Goal: Task Accomplishment & Management: Complete application form

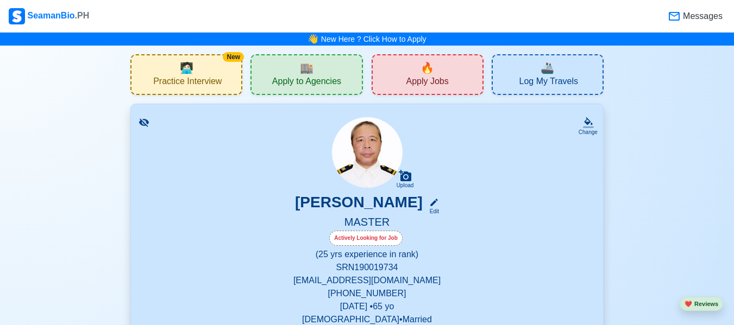
click at [435, 74] on div "🔥 Apply Jobs" at bounding box center [427, 74] width 112 height 41
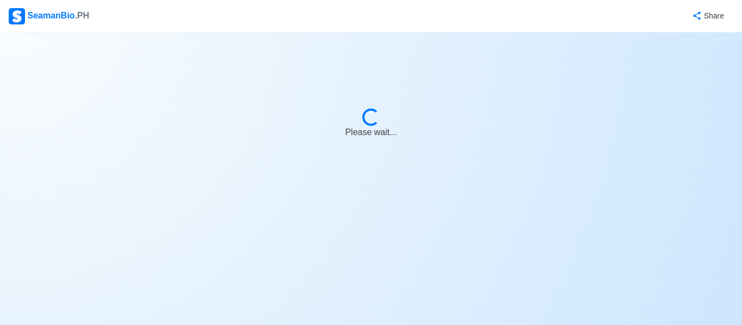
select select "Master"
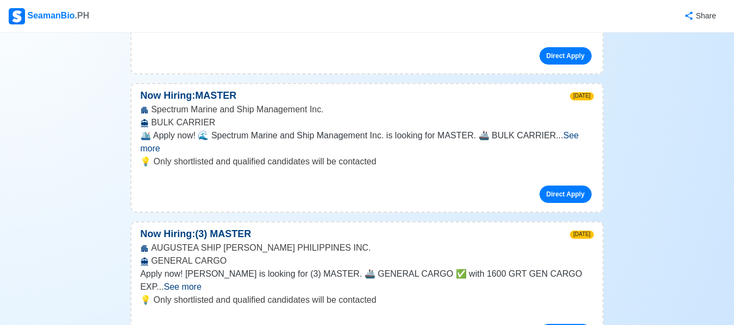
scroll to position [681, 0]
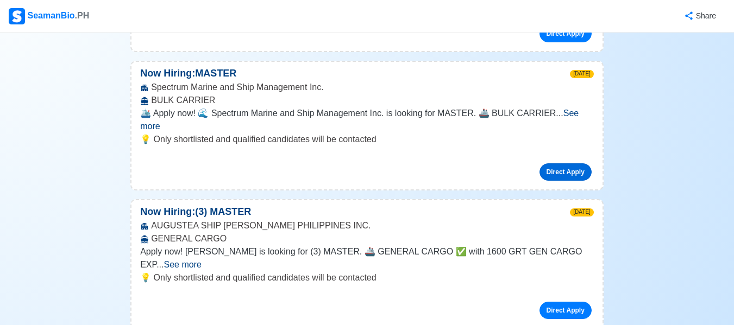
click at [559, 163] on link "Direct Apply" at bounding box center [565, 171] width 52 height 17
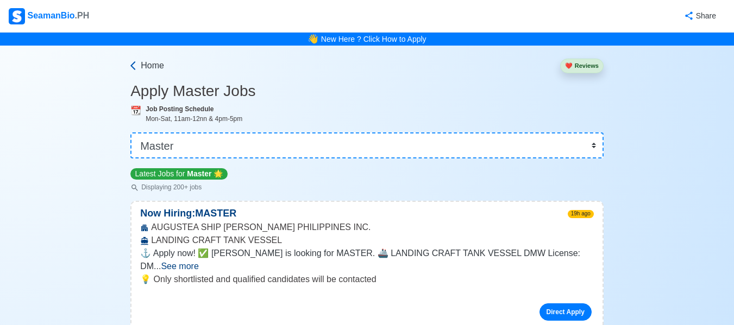
click at [132, 61] on icon at bounding box center [133, 65] width 11 height 11
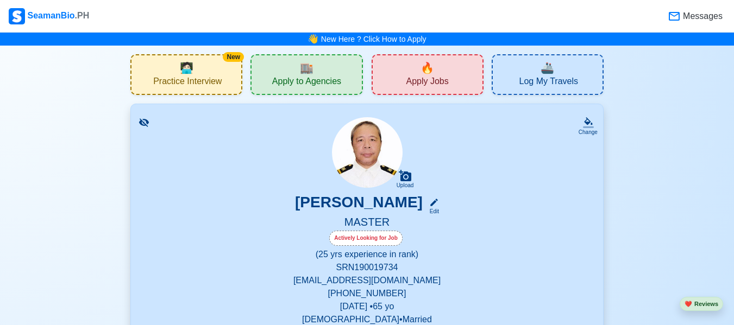
click at [270, 73] on div "🏬 Apply to Agencies" at bounding box center [306, 74] width 112 height 41
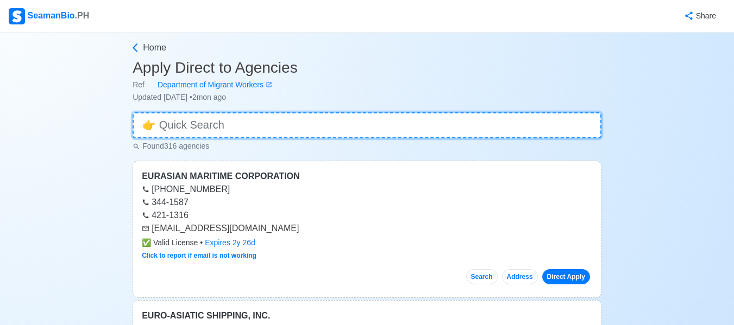
click at [367, 121] on input at bounding box center [366, 125] width 469 height 26
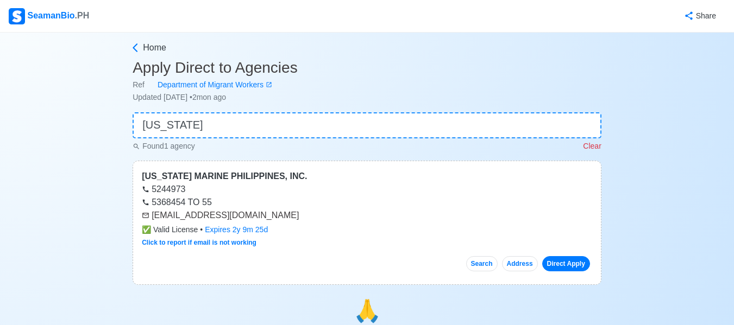
drag, startPoint x: 304, startPoint y: 217, endPoint x: 150, endPoint y: 215, distance: 153.7
click at [150, 215] on div "[EMAIL_ADDRESS][DOMAIN_NAME]" at bounding box center [367, 215] width 450 height 13
copy div "[EMAIL_ADDRESS][DOMAIN_NAME]"
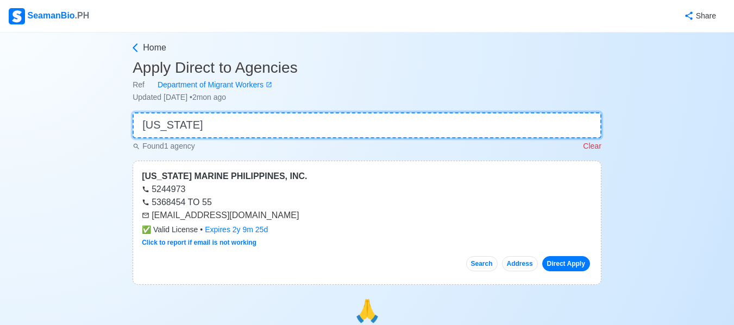
click at [331, 121] on input "[US_STATE]" at bounding box center [366, 125] width 469 height 26
type input "m"
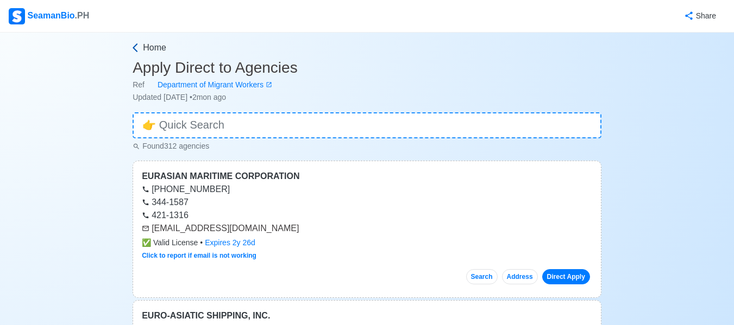
click at [145, 45] on span "Home" at bounding box center [154, 47] width 23 height 13
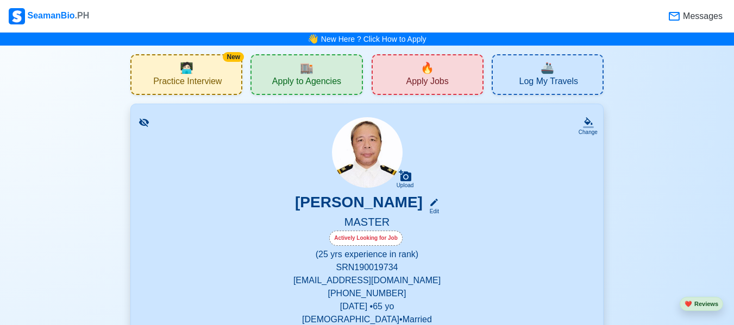
click at [396, 79] on div "🔥 Apply Jobs" at bounding box center [427, 74] width 112 height 41
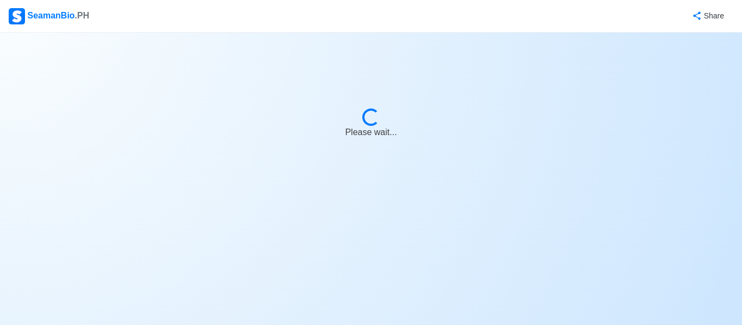
select select "Master"
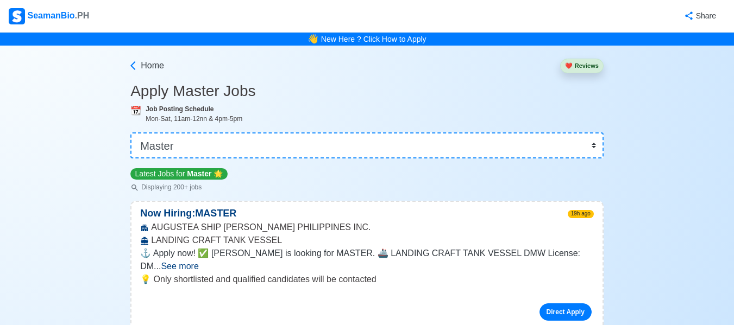
click at [396, 79] on div "Home ❤️ Reviews" at bounding box center [366, 64] width 473 height 36
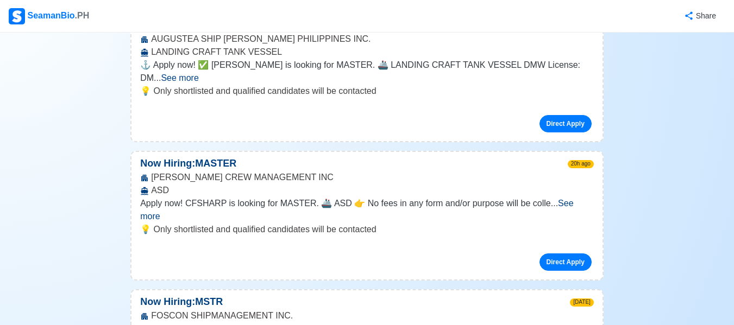
scroll to position [210, 0]
